Goal: Task Accomplishment & Management: Use online tool/utility

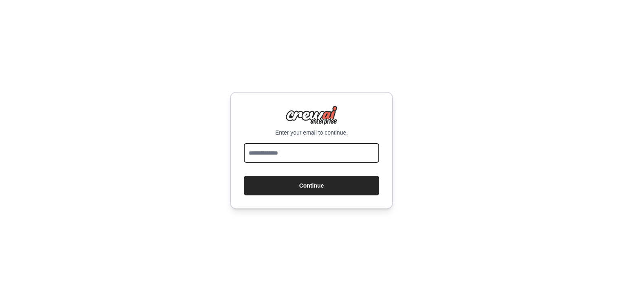
click at [308, 149] on input "email" at bounding box center [311, 153] width 135 height 20
type input "**********"
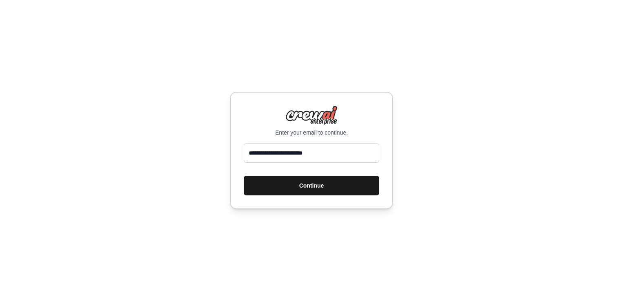
click at [288, 188] on button "Continue" at bounding box center [311, 186] width 135 height 20
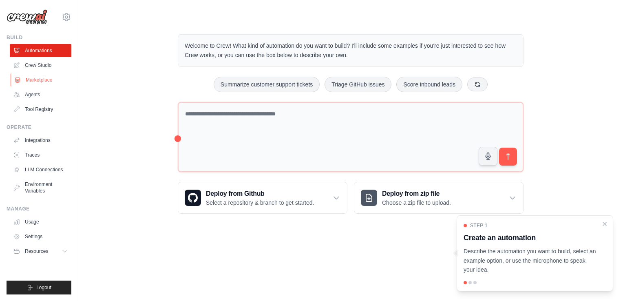
click at [54, 79] on link "Marketplace" at bounding box center [42, 79] width 62 height 13
click at [39, 94] on link "Agents" at bounding box center [42, 94] width 62 height 13
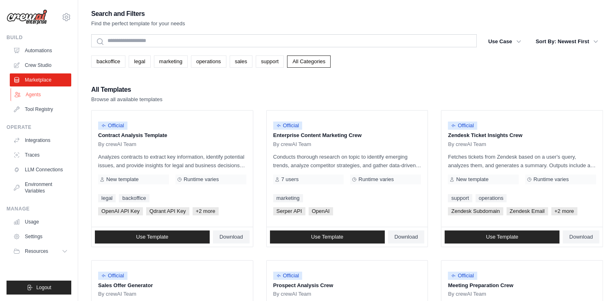
click at [46, 93] on link "Agents" at bounding box center [42, 94] width 62 height 13
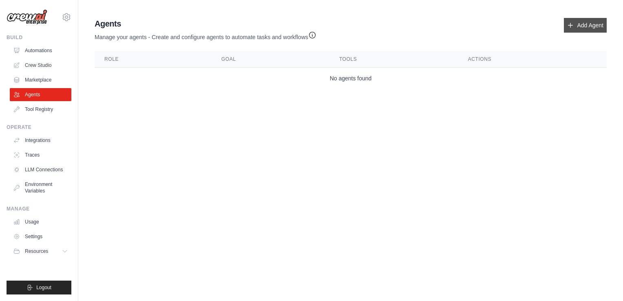
click at [597, 30] on link "Add Agent" at bounding box center [584, 25] width 43 height 15
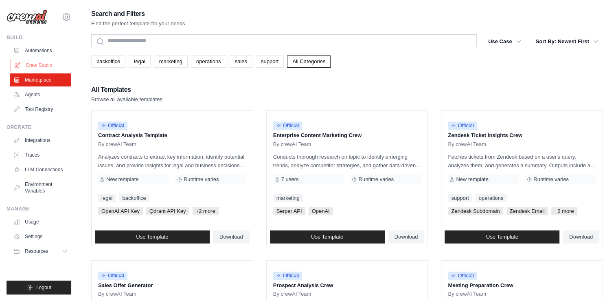
click at [55, 65] on link "Crew Studio" at bounding box center [42, 65] width 62 height 13
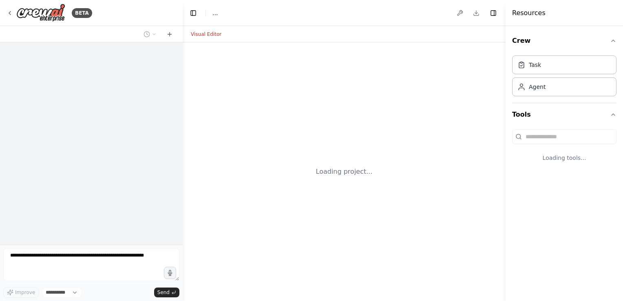
select select "****"
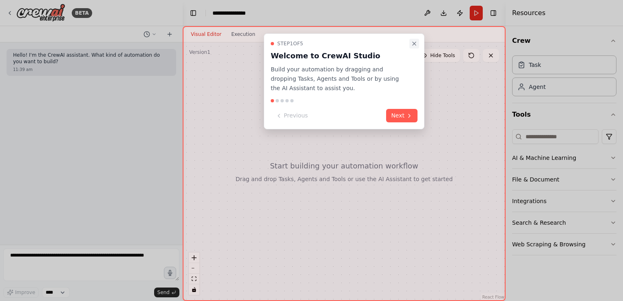
click at [412, 40] on icon "Close walkthrough" at bounding box center [414, 43] width 7 height 7
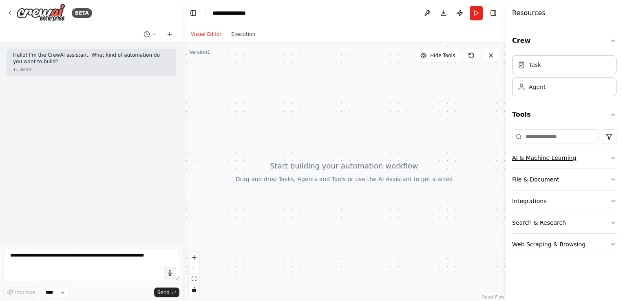
click at [519, 160] on button "AI & Machine Learning" at bounding box center [564, 157] width 104 height 21
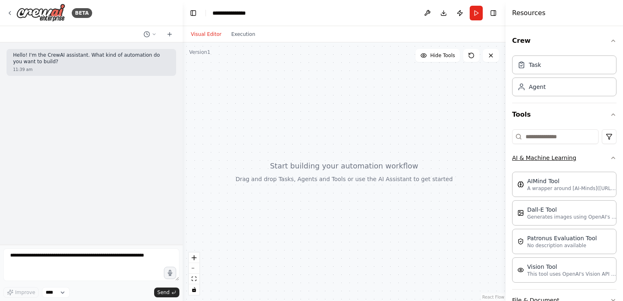
click at [519, 159] on button "AI & Machine Learning" at bounding box center [564, 157] width 104 height 21
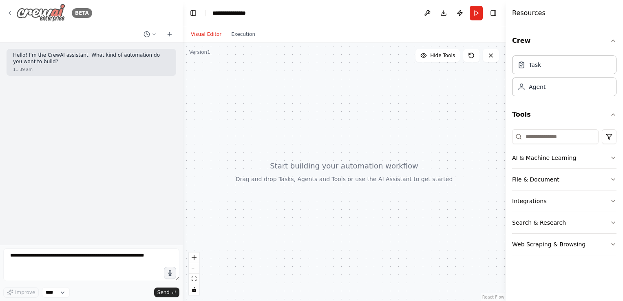
click at [11, 11] on icon at bounding box center [10, 13] width 7 height 7
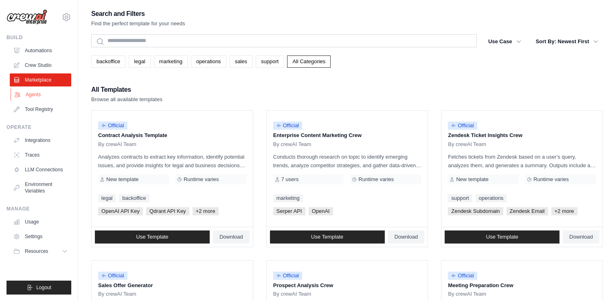
click at [33, 90] on link "Agents" at bounding box center [42, 94] width 62 height 13
